Goal: Task Accomplishment & Management: Use online tool/utility

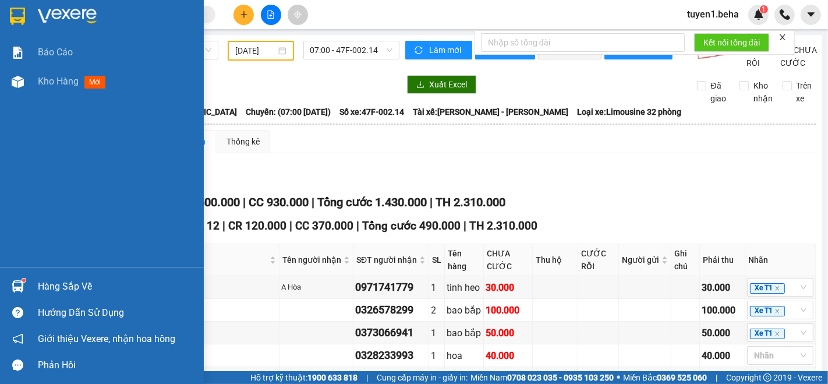
click at [50, 80] on span "Kho hàng" at bounding box center [58, 81] width 41 height 11
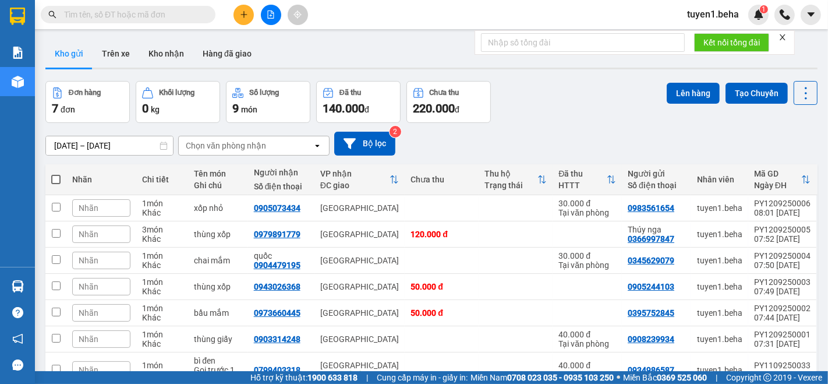
click at [54, 177] on span at bounding box center [55, 179] width 9 height 9
click at [56, 174] on input "checkbox" at bounding box center [56, 174] width 0 height 0
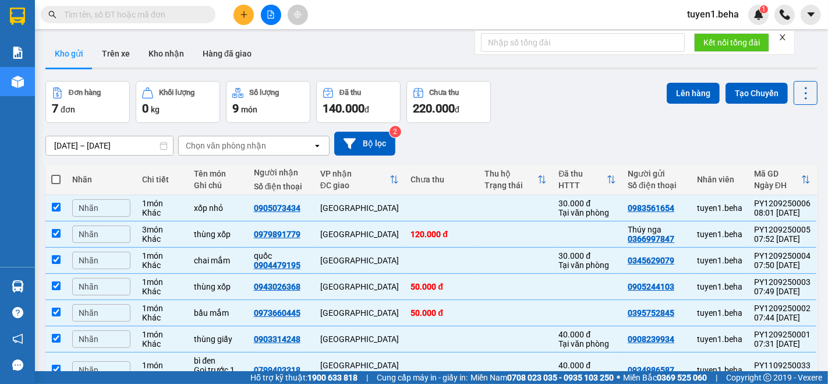
checkbox input "true"
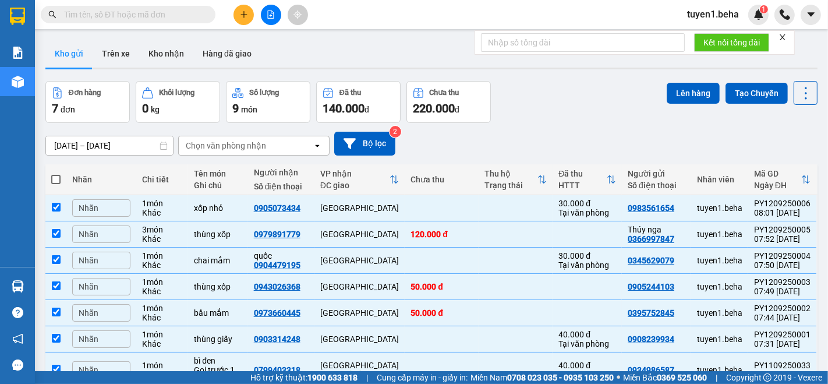
checkbox input "true"
click at [669, 97] on button "Lên hàng" at bounding box center [693, 93] width 53 height 21
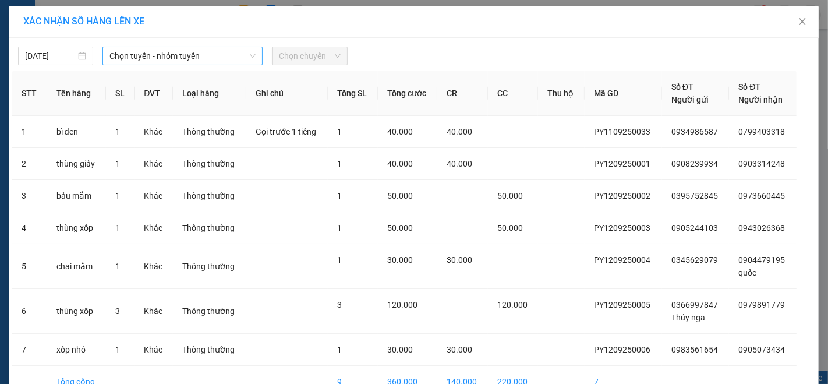
click at [162, 54] on span "Chọn tuyến - nhóm tuyến" at bounding box center [183, 55] width 146 height 17
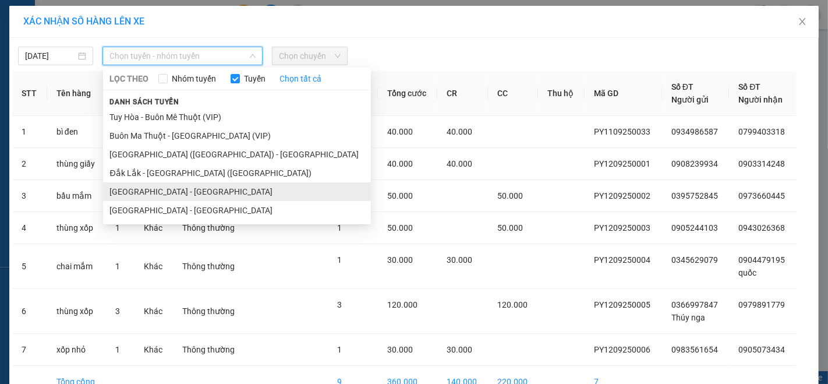
click at [140, 193] on li "Phú Yên - Đắk Lắk" at bounding box center [237, 191] width 268 height 19
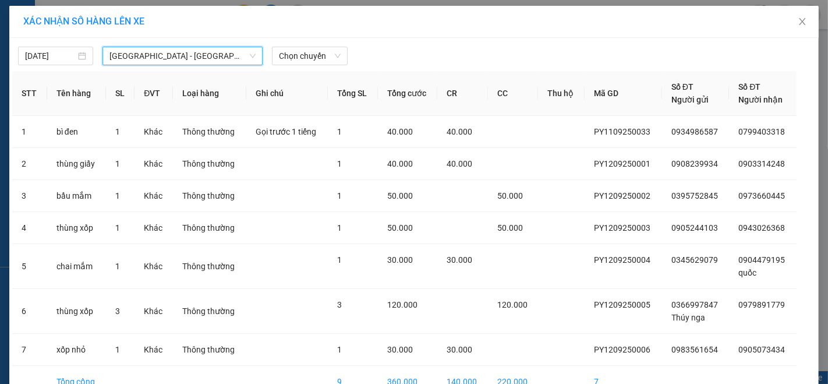
click at [213, 56] on span "Phú Yên - Đắk Lắk" at bounding box center [183, 55] width 146 height 17
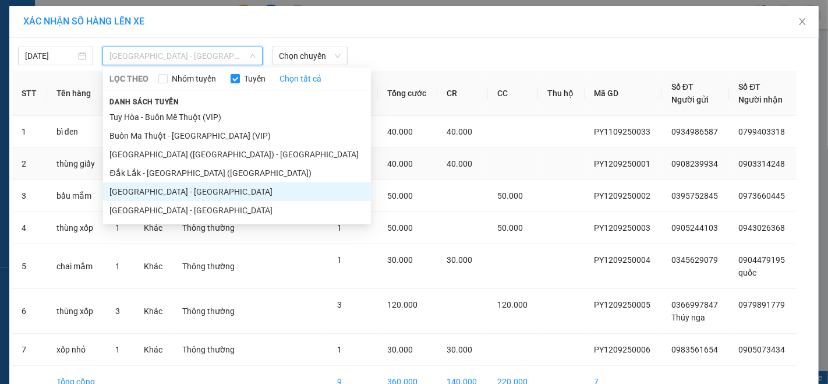
click at [161, 151] on li "Phú Yên (SC) - Đắk Lắk" at bounding box center [237, 154] width 268 height 19
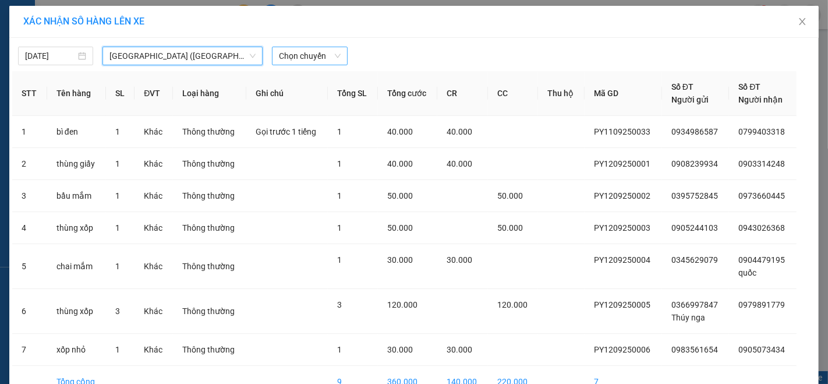
click at [306, 56] on span "Chọn chuyến" at bounding box center [309, 55] width 61 height 17
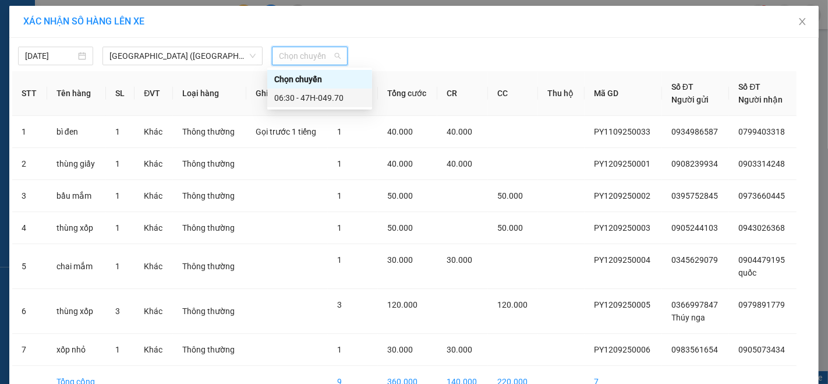
click at [309, 94] on div "06:30 - 47H-049.70" at bounding box center [319, 97] width 91 height 13
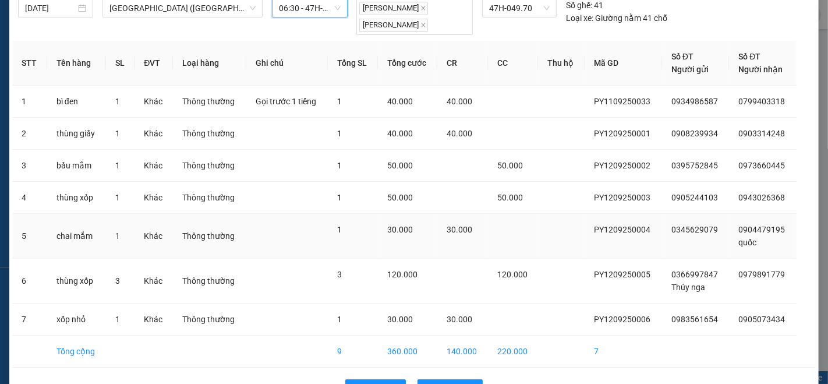
scroll to position [82, 0]
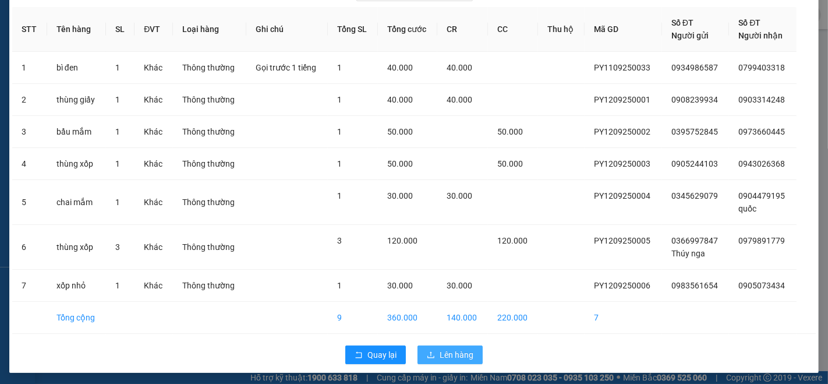
click at [437, 345] on button "Lên hàng" at bounding box center [450, 354] width 65 height 19
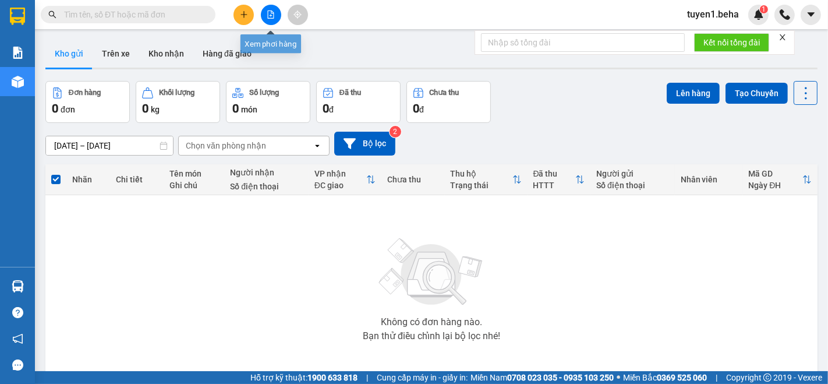
click at [268, 10] on icon "file-add" at bounding box center [271, 14] width 6 height 8
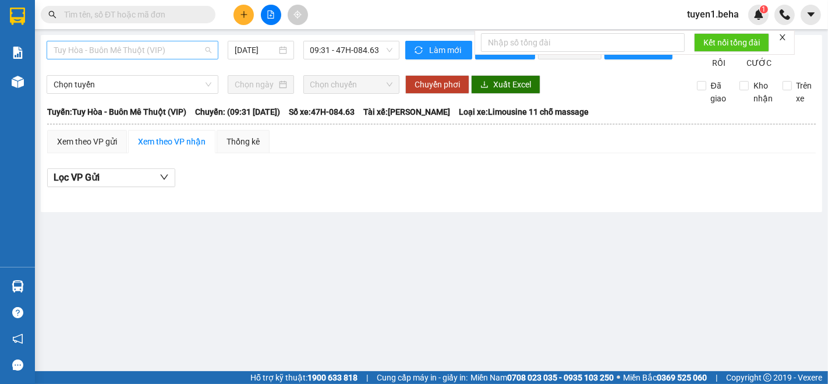
drag, startPoint x: 175, startPoint y: 44, endPoint x: 167, endPoint y: 45, distance: 8.8
click at [175, 45] on span "Tuy Hòa - Buôn Mê Thuột (VIP)" at bounding box center [133, 49] width 158 height 17
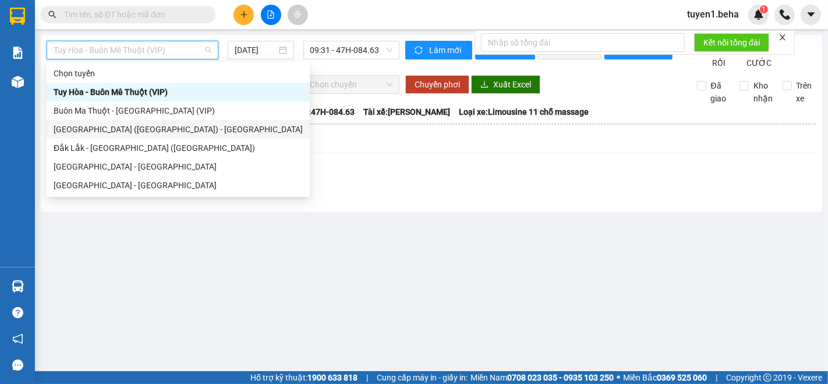
click at [107, 129] on div "Phú Yên (SC) - Đắk Lắk" at bounding box center [178, 129] width 249 height 13
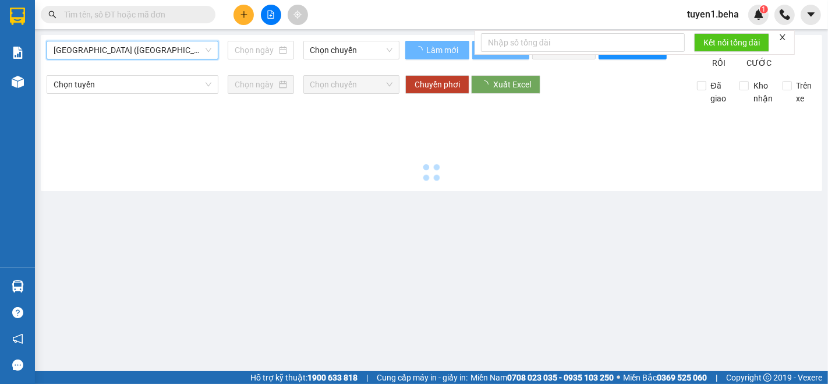
type input "12/09/2025"
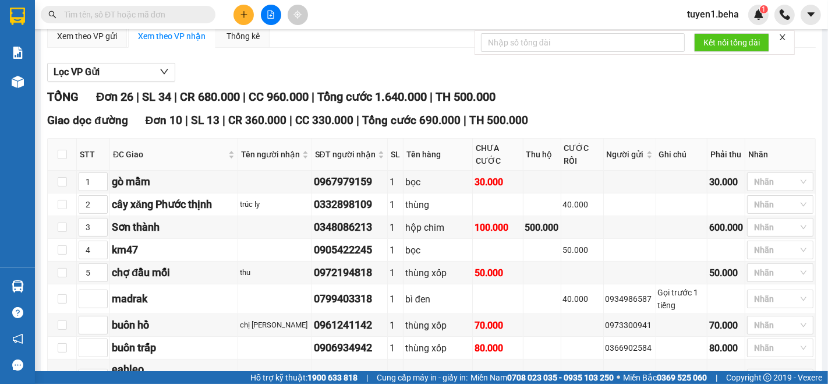
scroll to position [194, 0]
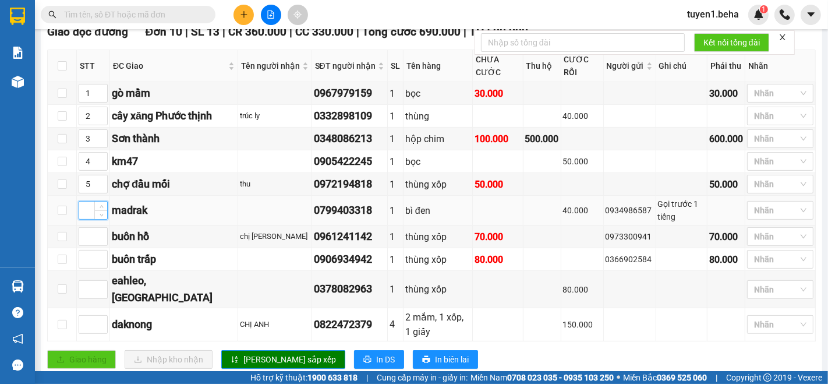
click at [83, 219] on input at bounding box center [93, 210] width 28 height 17
type input "5"
type input "6"
click at [100, 182] on icon "up" at bounding box center [101, 181] width 3 height 2
click at [252, 366] on span "[PERSON_NAME] sắp xếp" at bounding box center [290, 359] width 93 height 13
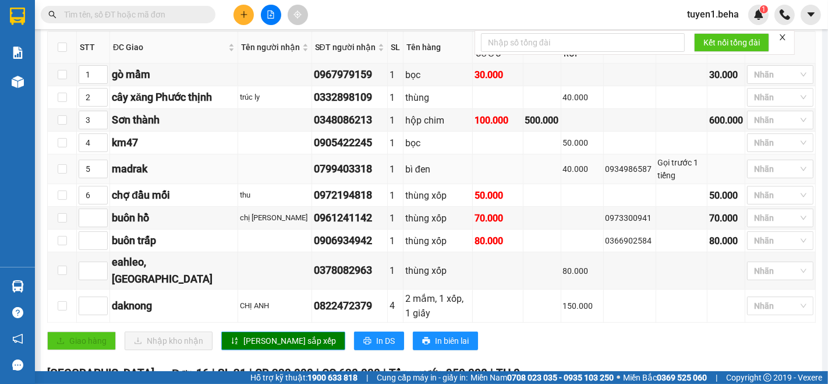
scroll to position [65, 0]
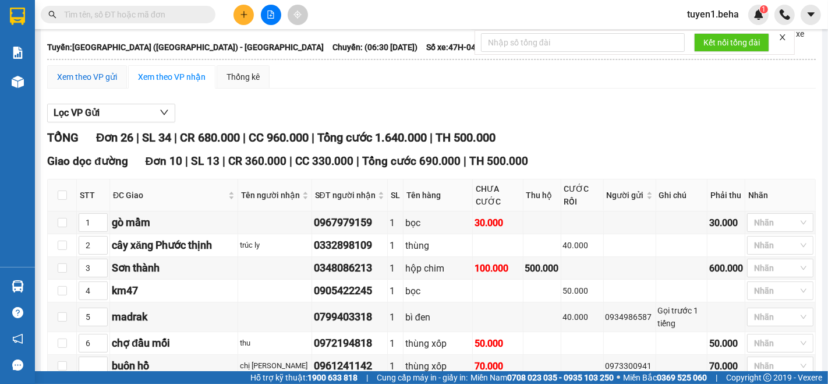
click at [102, 83] on div "Xem theo VP gửi" at bounding box center [87, 76] width 60 height 13
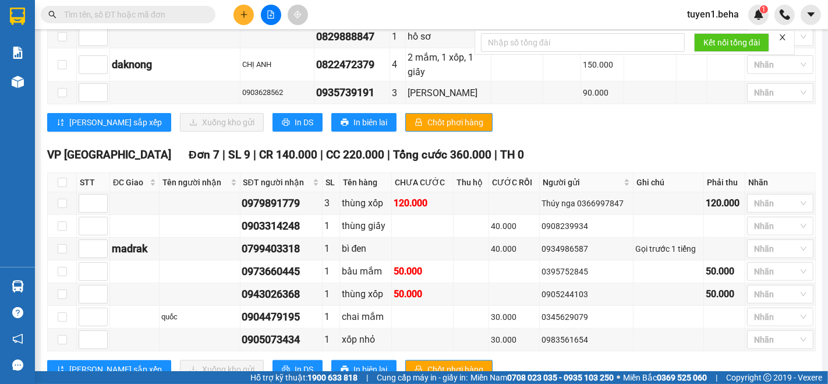
scroll to position [630, 0]
